Goal: Information Seeking & Learning: Learn about a topic

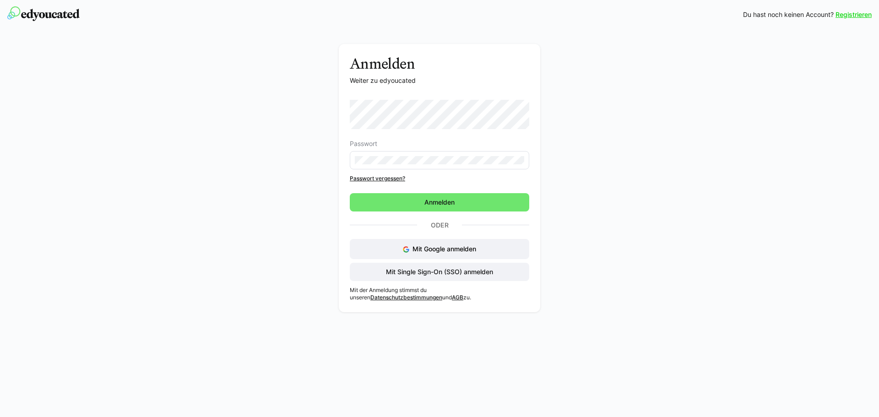
click at [437, 273] on span "Mit Single Sign-On (SSO) anmelden" at bounding box center [439, 271] width 110 height 9
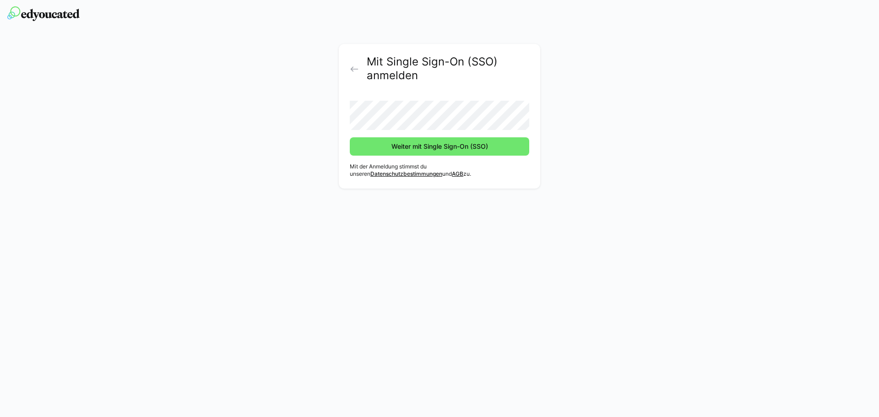
click at [350, 137] on button "Weiter mit Single Sign-On (SSO)" at bounding box center [439, 146] width 179 height 18
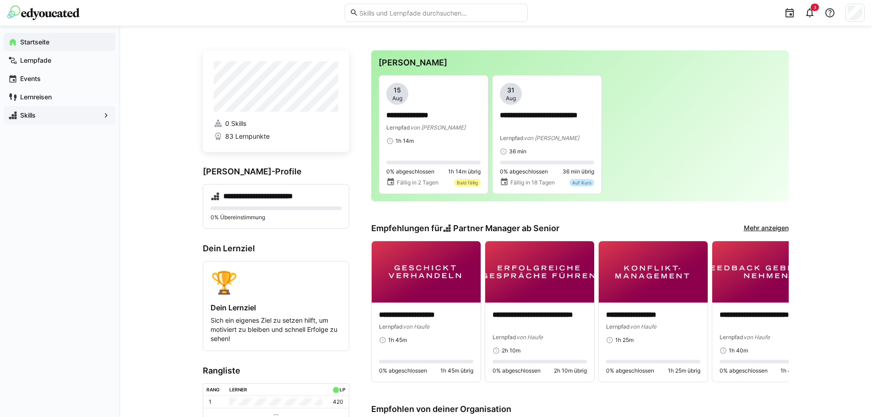
click at [72, 112] on span "Skills" at bounding box center [59, 115] width 81 height 9
click at [808, 185] on div "**********" at bounding box center [495, 397] width 753 height 742
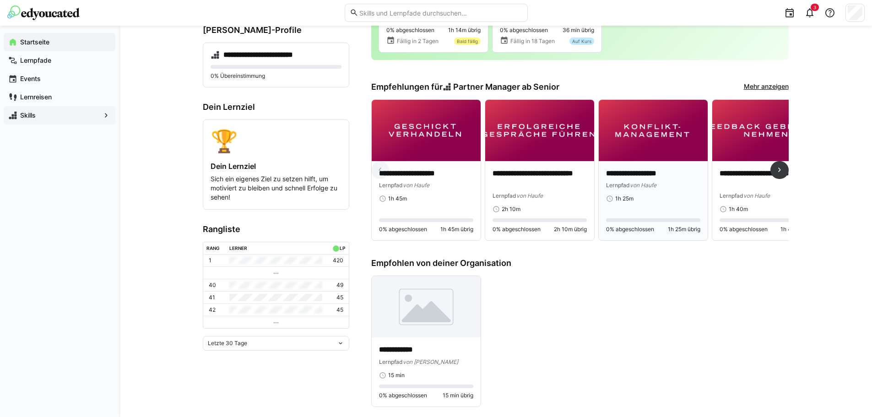
scroll to position [142, 0]
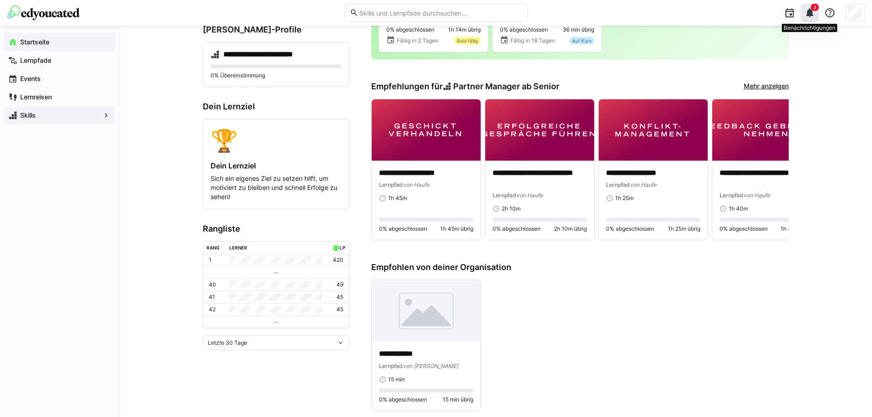
click at [812, 12] on eds-icon at bounding box center [809, 12] width 11 height 11
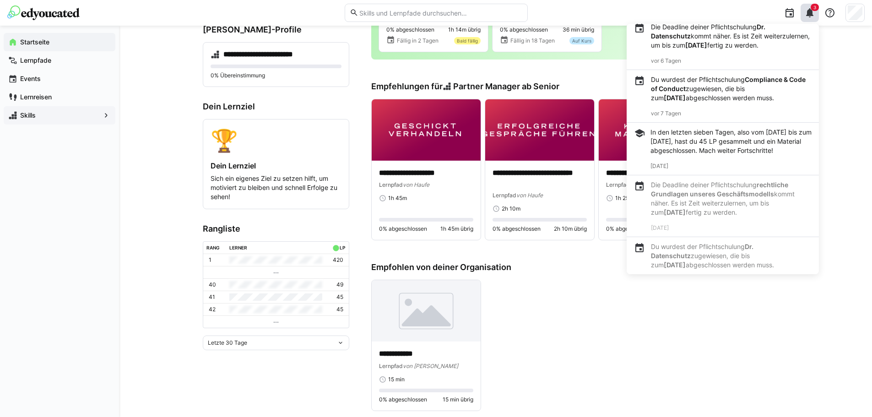
scroll to position [0, 0]
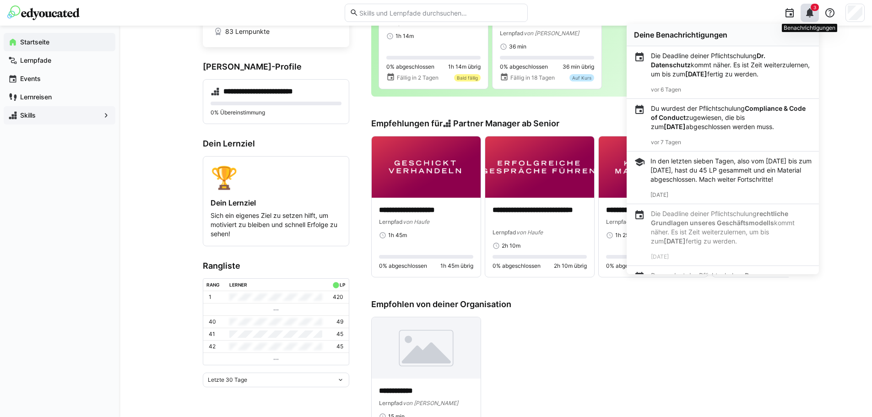
click at [807, 12] on eds-icon at bounding box center [809, 12] width 11 height 11
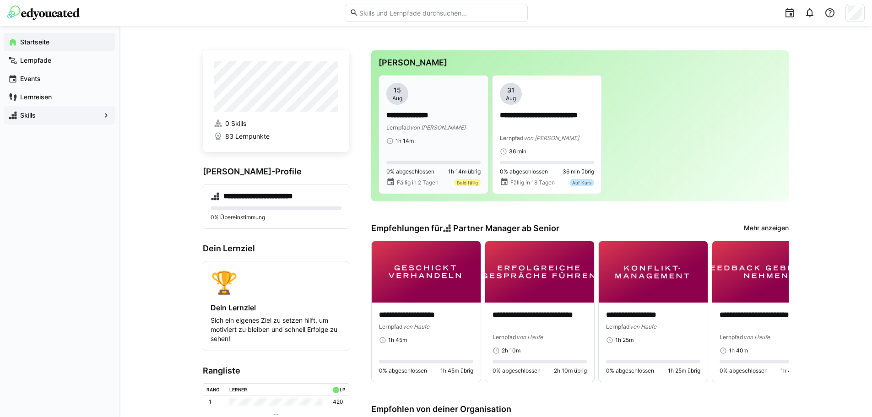
click at [433, 124] on span "von Krongaard" at bounding box center [437, 127] width 55 height 7
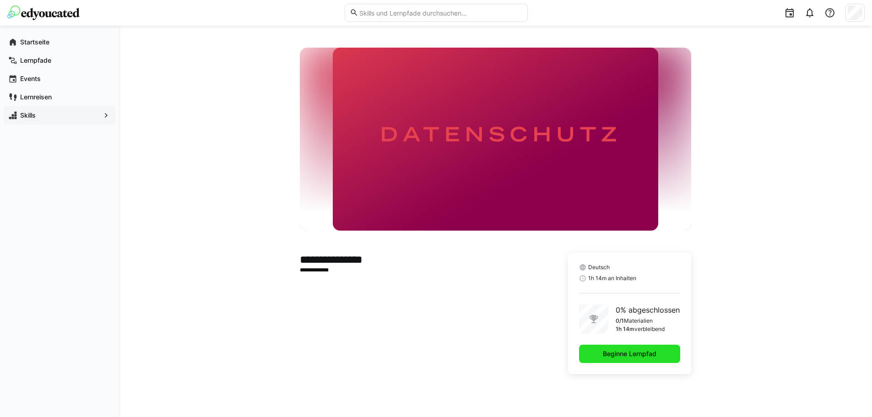
click at [636, 357] on span "Beginne Lernpfad" at bounding box center [629, 353] width 56 height 9
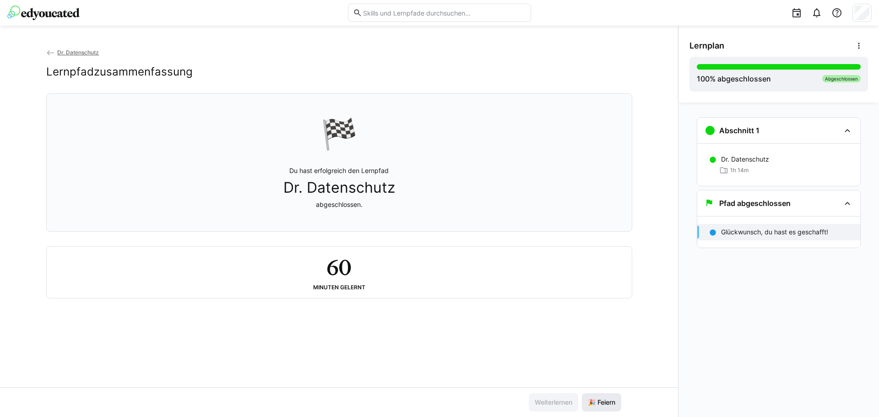
click at [593, 408] on span "🎉 Feiern" at bounding box center [601, 402] width 39 height 18
click at [596, 405] on span "🎉 Feiern" at bounding box center [601, 402] width 30 height 9
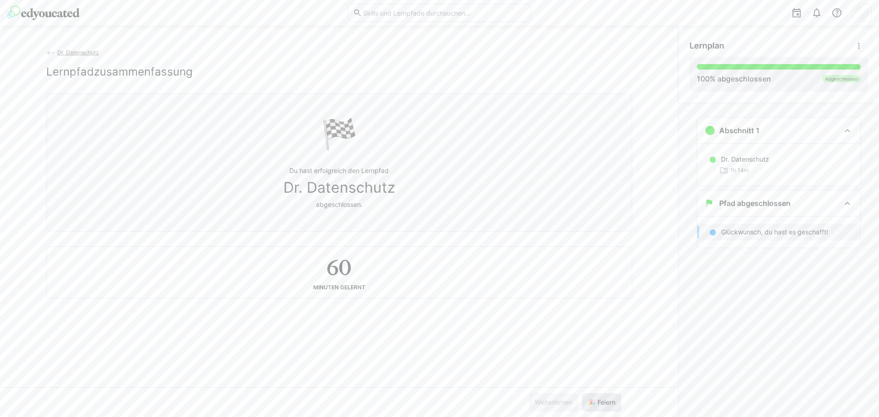
click at [606, 401] on span "🎉 Feiern" at bounding box center [601, 402] width 30 height 9
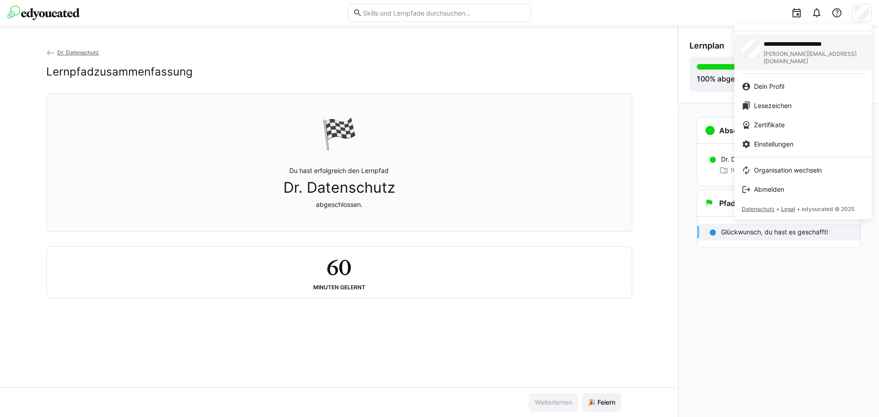
click at [795, 51] on span "Lena.Papachatzi@krongaard.de" at bounding box center [813, 57] width 101 height 15
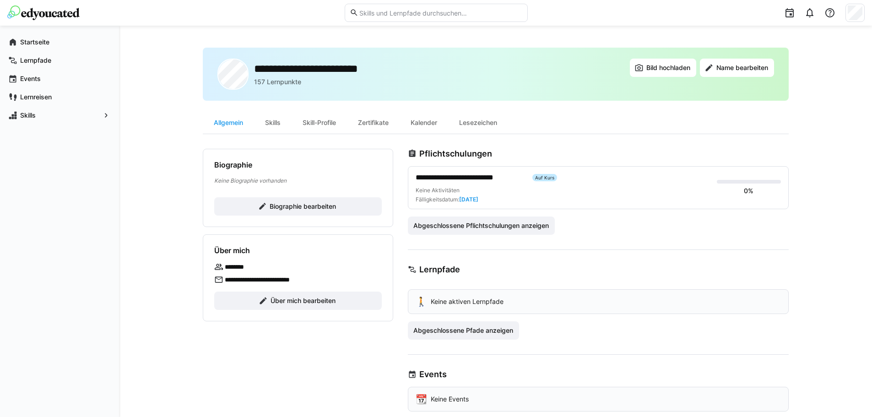
click at [539, 190] on div "Keine Aktivitäten Fälligkeitsdatum: 31.08.2025" at bounding box center [563, 195] width 294 height 16
click at [454, 174] on span "**********" at bounding box center [471, 177] width 110 height 11
